Goal: Navigation & Orientation: Find specific page/section

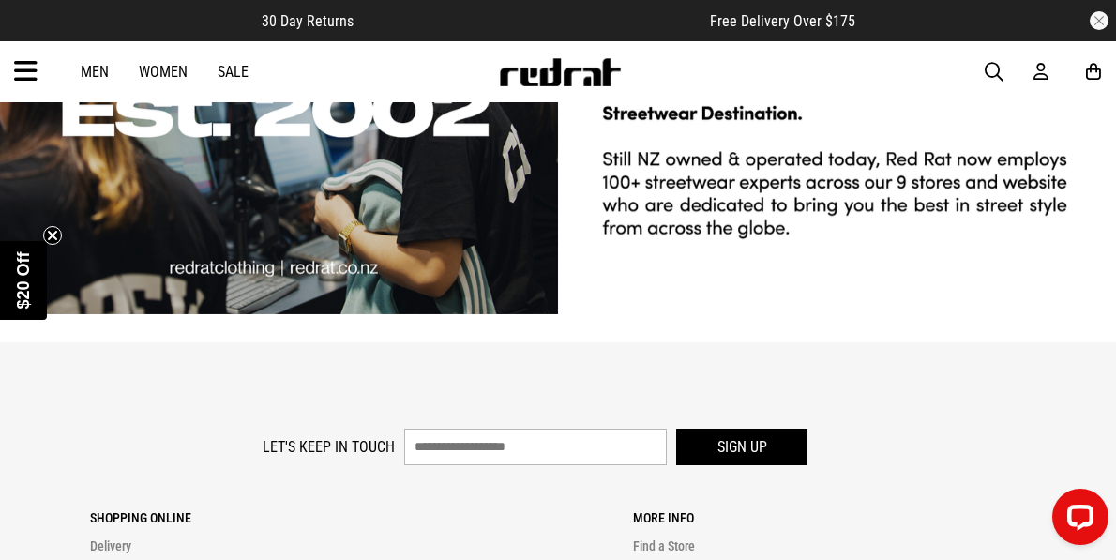
scroll to position [3841, 0]
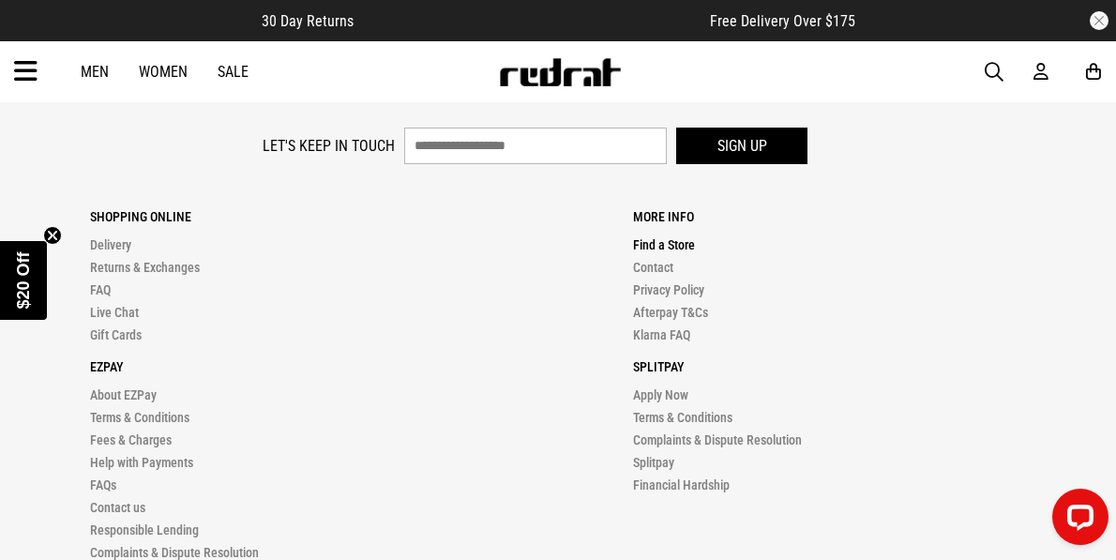
click at [633, 237] on link "Find a Store" at bounding box center [664, 244] width 62 height 15
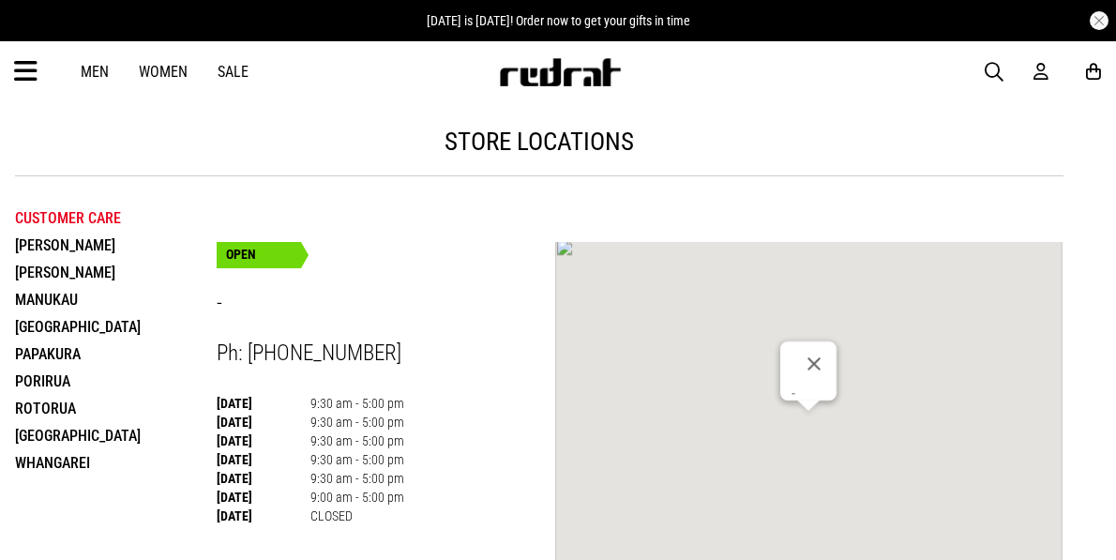
click at [58, 296] on li "Manukau" at bounding box center [116, 299] width 202 height 27
